Goal: Task Accomplishment & Management: Manage account settings

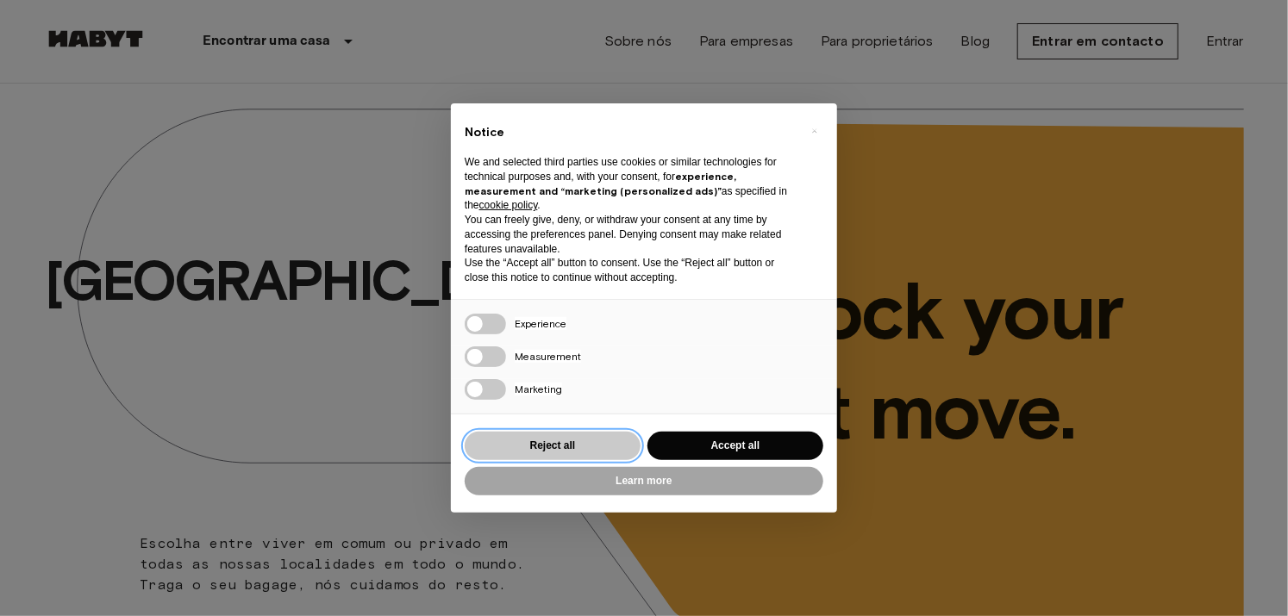
click at [588, 444] on button "Reject all" at bounding box center [553, 446] width 176 height 28
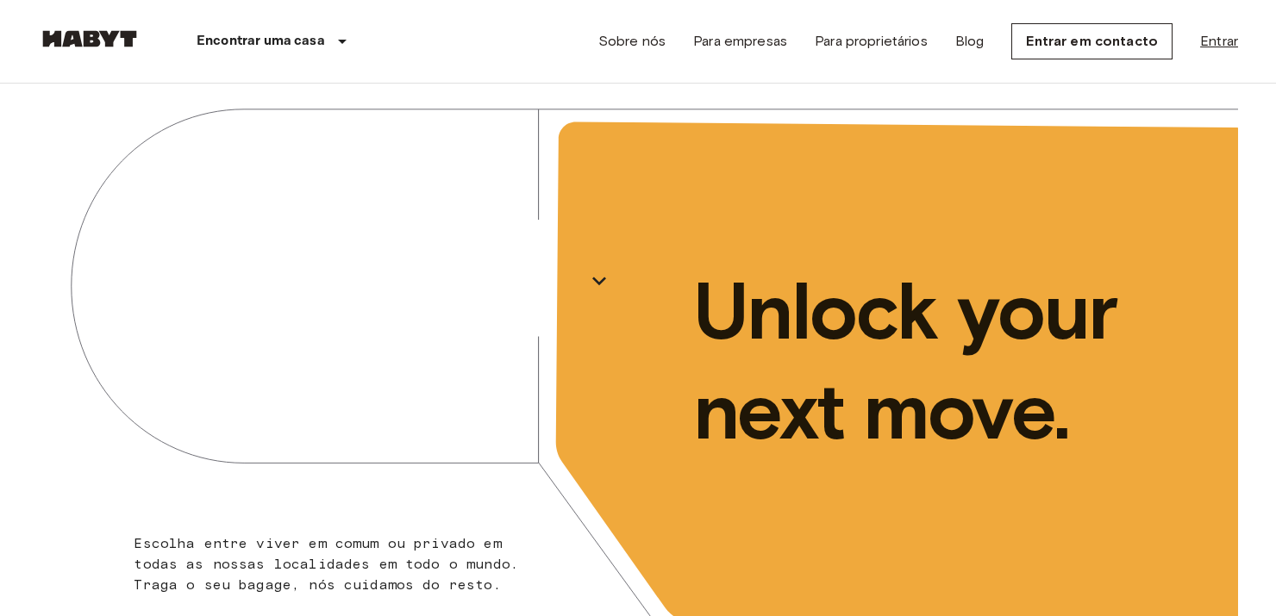
click at [1205, 47] on link "Entrar" at bounding box center [1219, 41] width 38 height 21
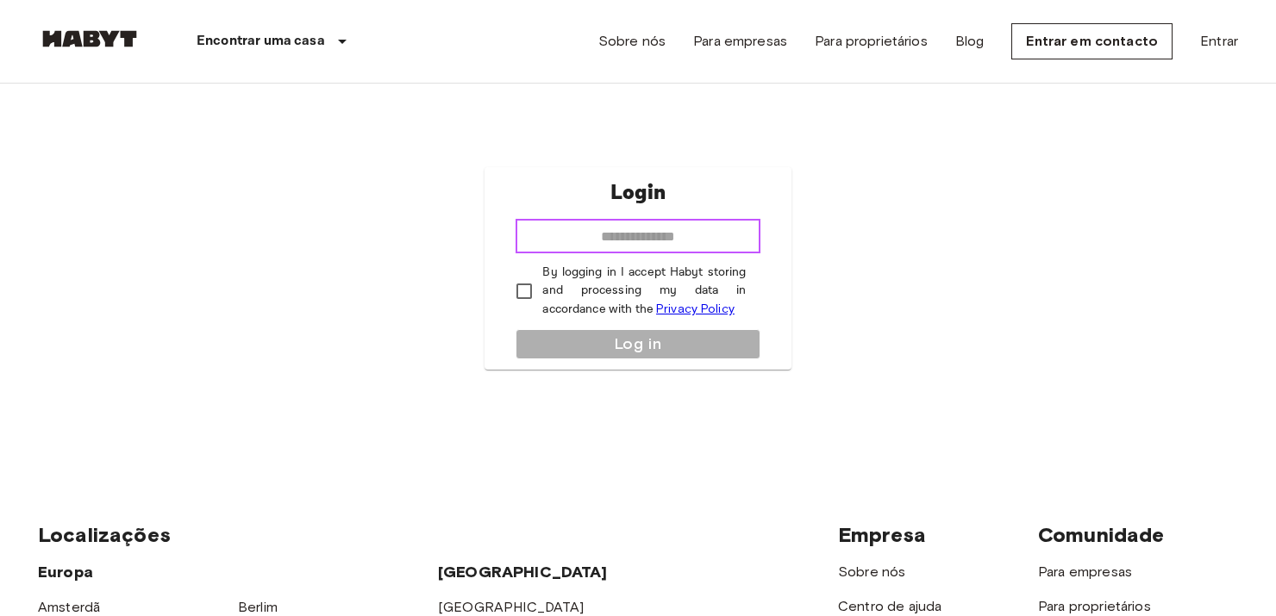
click at [691, 238] on input "email" at bounding box center [637, 236] width 244 height 34
type input "**********"
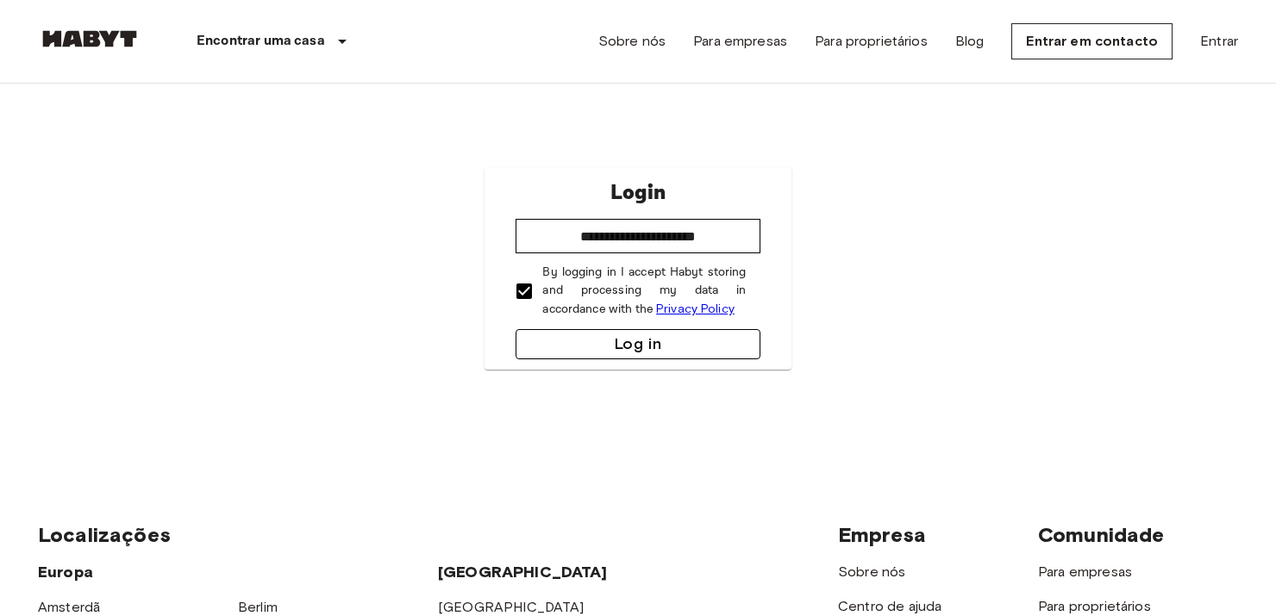
click at [575, 337] on button "Log in" at bounding box center [637, 344] width 244 height 30
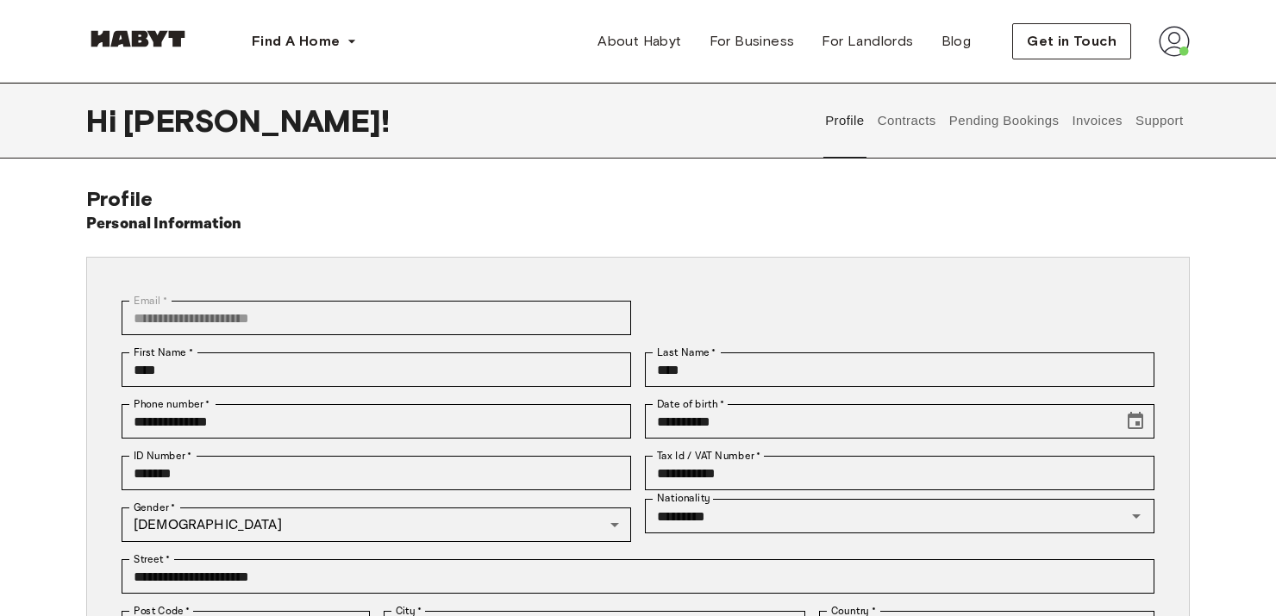
click at [923, 127] on button "Contracts" at bounding box center [906, 121] width 63 height 76
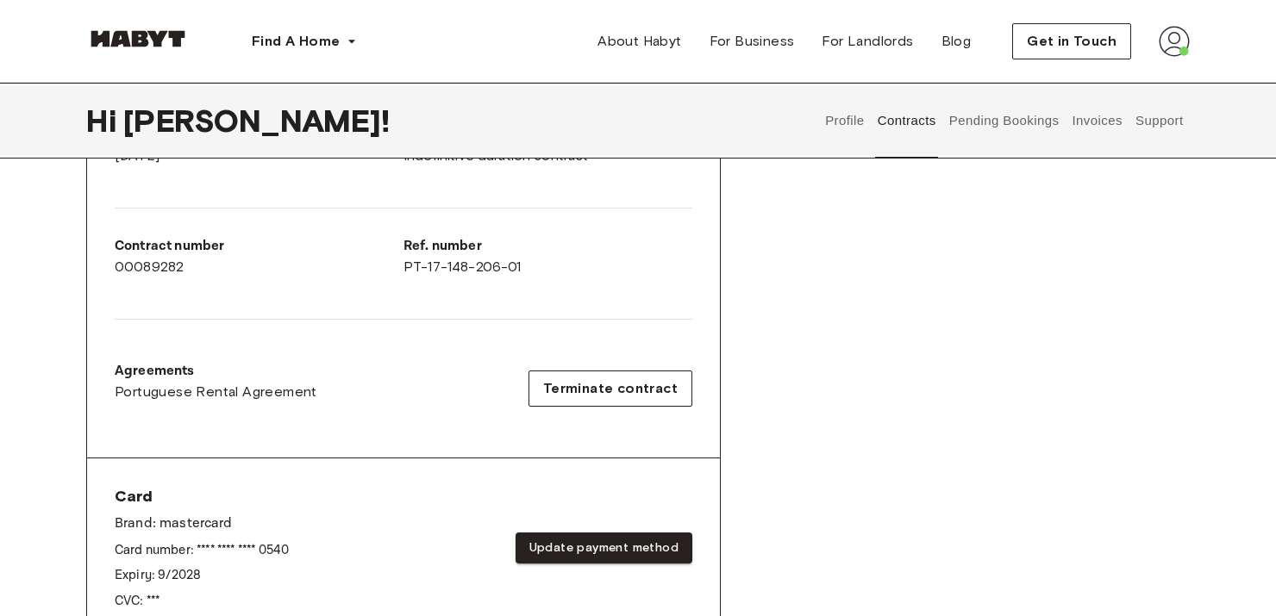
scroll to position [431, 0]
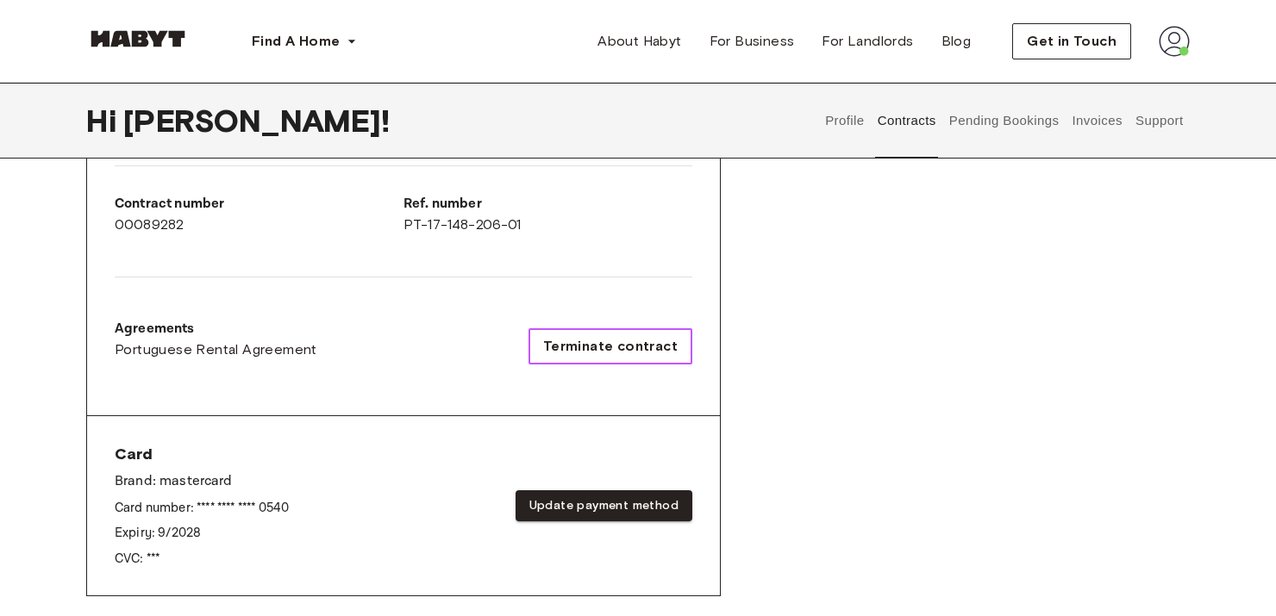
click at [629, 351] on span "Terminate contract" at bounding box center [610, 346] width 134 height 21
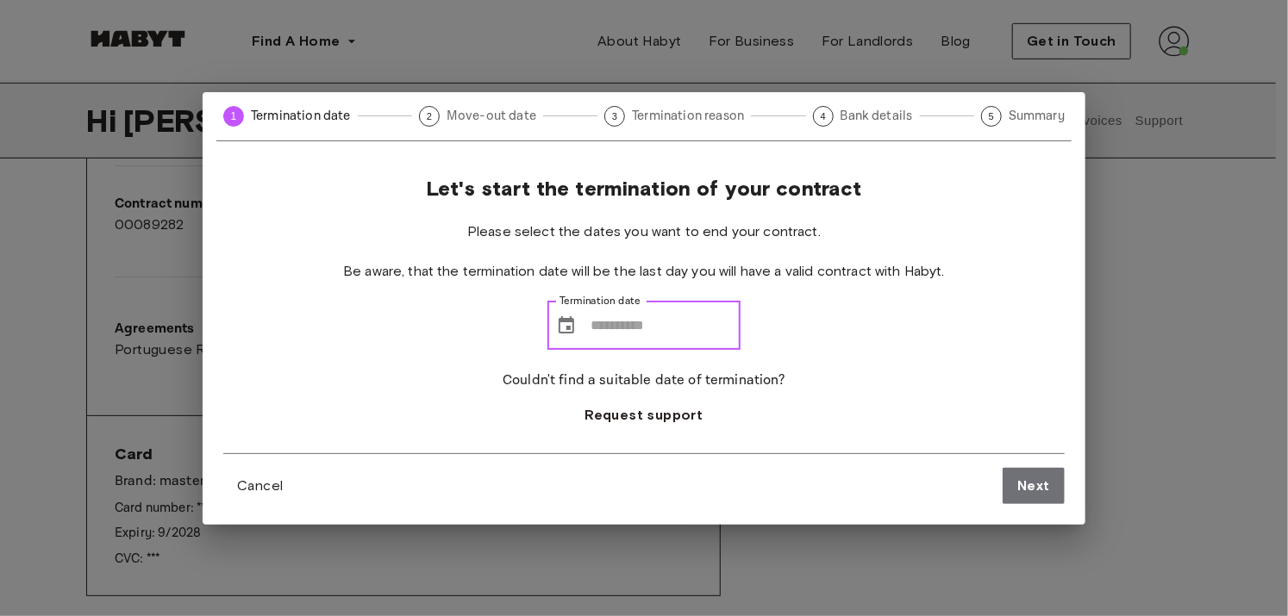
click at [676, 327] on input "Termination date" at bounding box center [665, 326] width 150 height 48
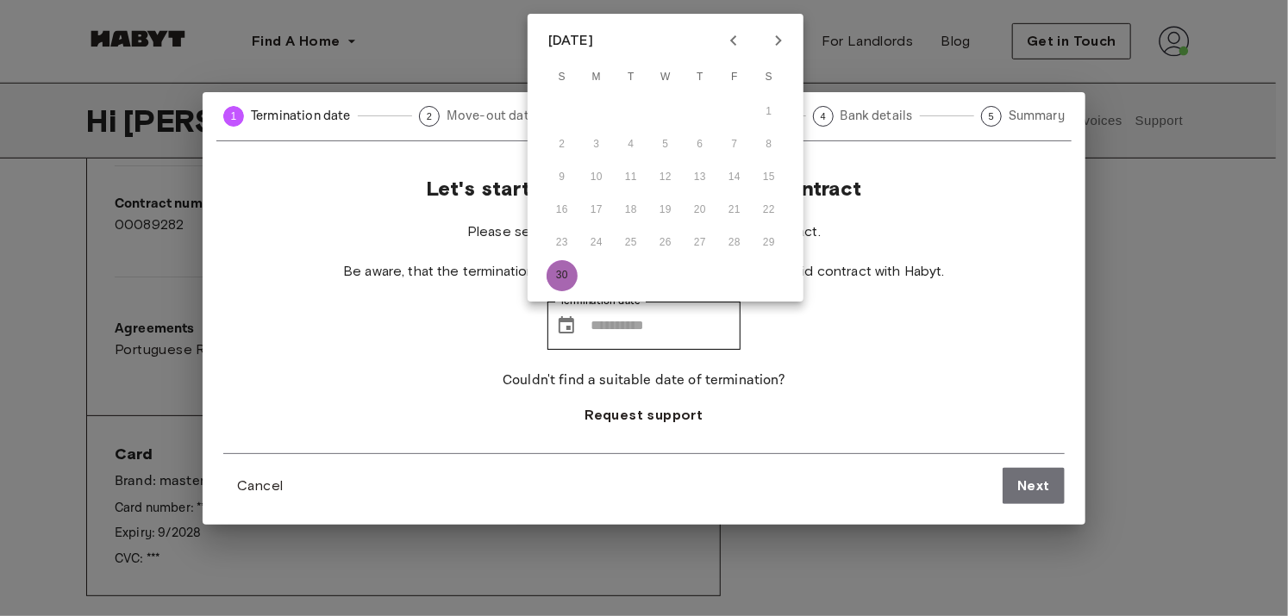
click at [552, 278] on button "30" at bounding box center [561, 275] width 31 height 31
type input "**********"
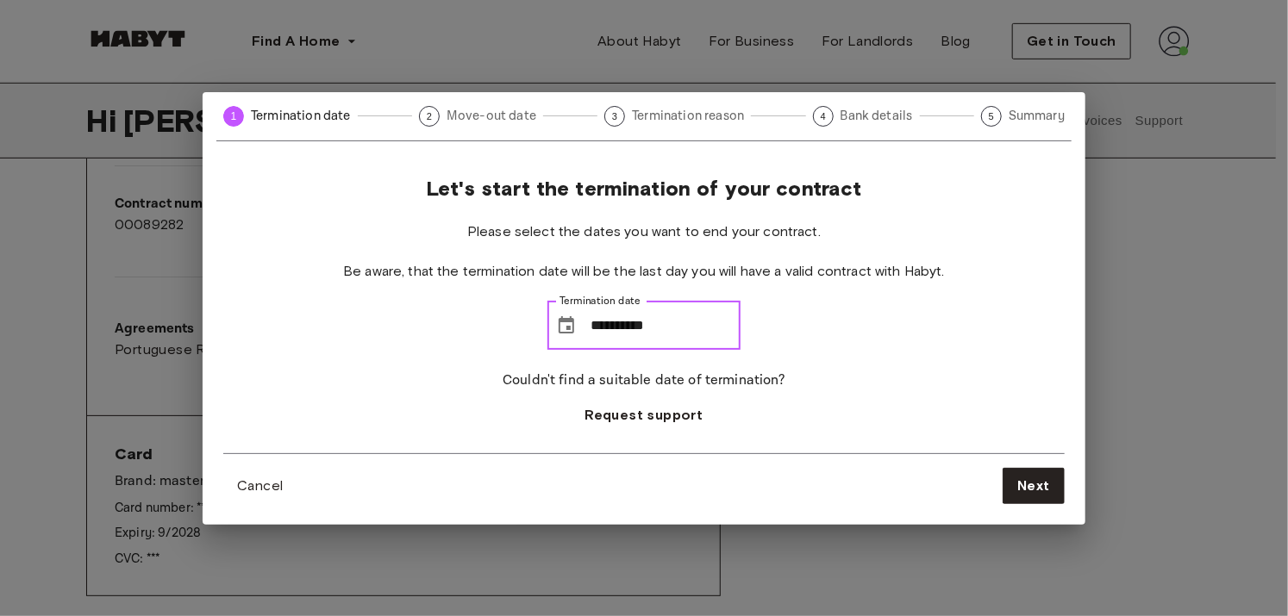
click at [628, 315] on input "**********" at bounding box center [665, 326] width 150 height 48
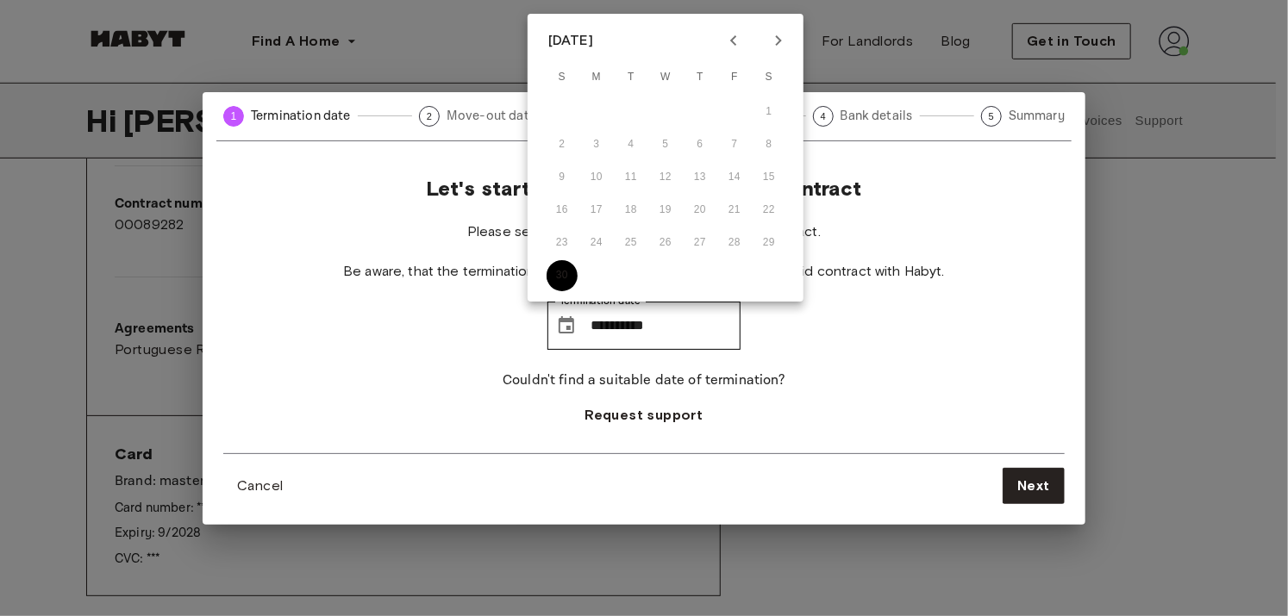
click at [565, 277] on button "30" at bounding box center [561, 275] width 31 height 31
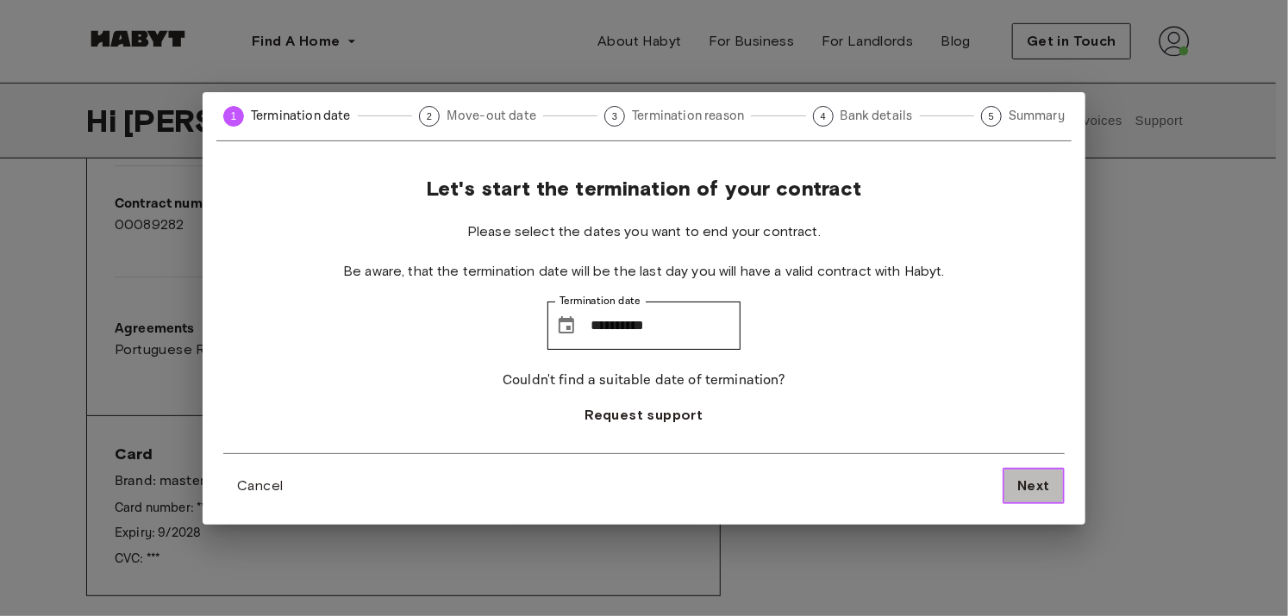
click at [1015, 485] on button "Next" at bounding box center [1033, 486] width 62 height 36
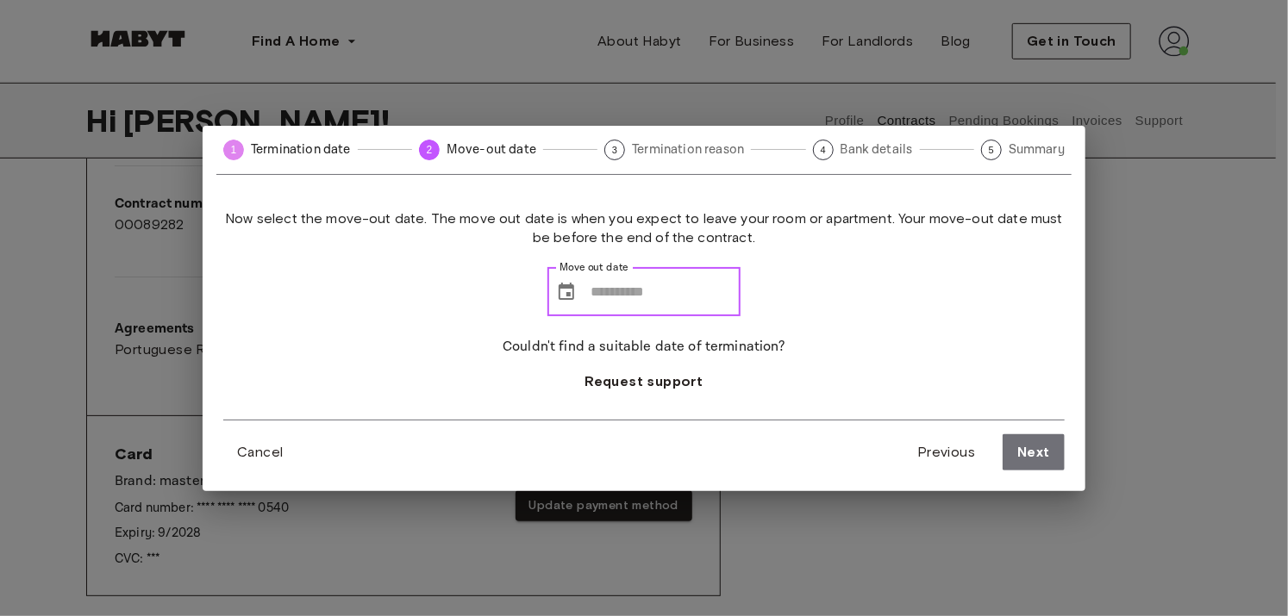
click at [660, 287] on input "Move out date" at bounding box center [665, 292] width 150 height 48
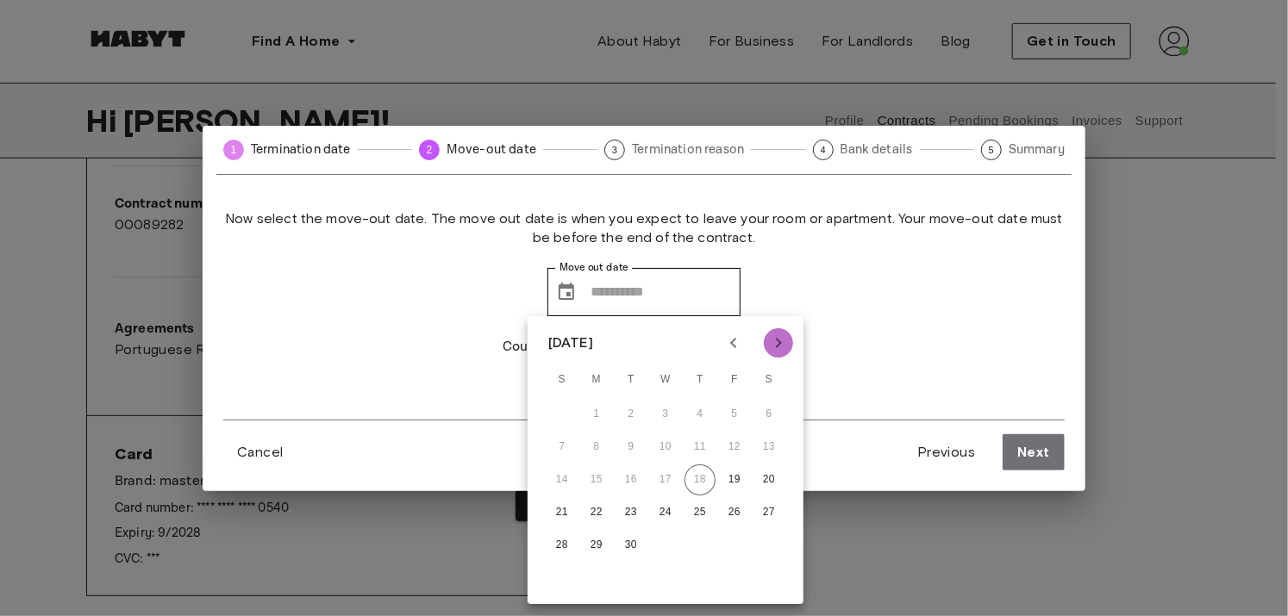
click at [777, 344] on icon "Next month" at bounding box center [778, 343] width 21 height 21
click at [952, 355] on div "Now select the move-out date. The move out date is when you expect to leave you…" at bounding box center [643, 314] width 841 height 210
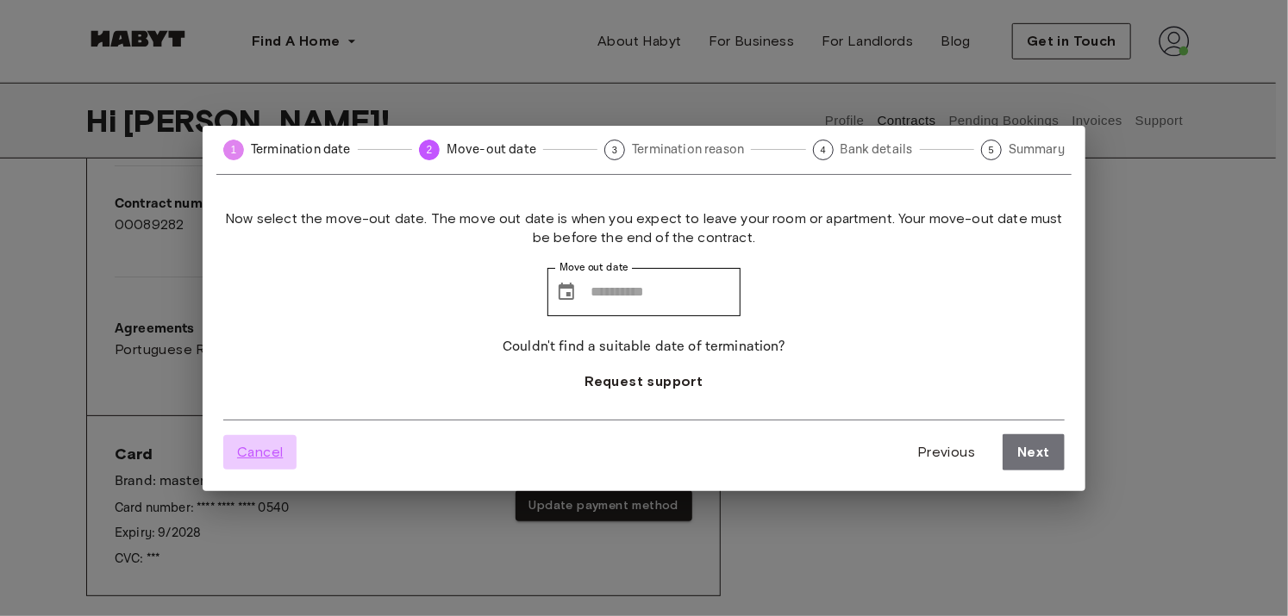
click at [281, 448] on span "Cancel" at bounding box center [260, 452] width 46 height 21
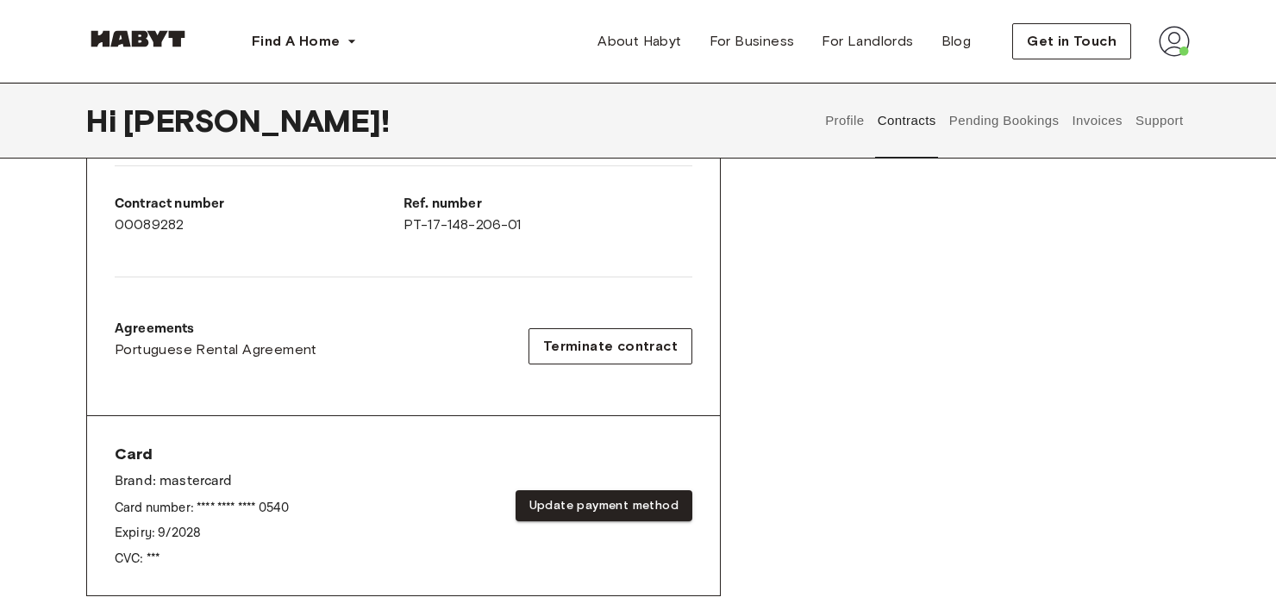
click at [981, 303] on div "Rent contract - 00089282 Activated ▲ ▲ Your Stay [GEOGRAPHIC_DATA] , Areeiro [S…" at bounding box center [637, 209] width 1103 height 857
